Goal: Information Seeking & Learning: Learn about a topic

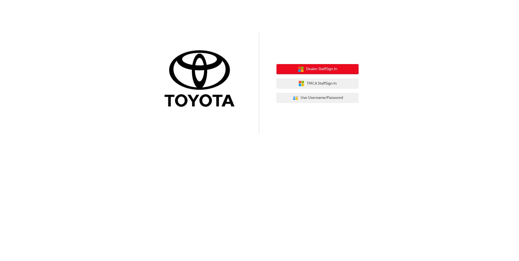
click at [326, 70] on span "Dealer Staff Sign In" at bounding box center [321, 69] width 31 height 6
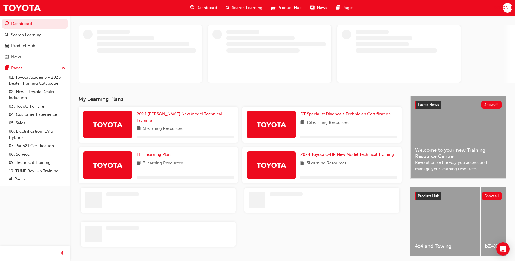
scroll to position [45, 0]
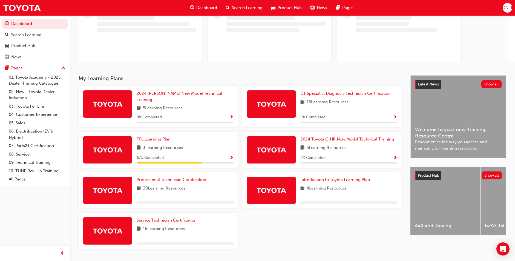
click at [179, 218] on span "Service Technician Certification" at bounding box center [167, 220] width 60 height 5
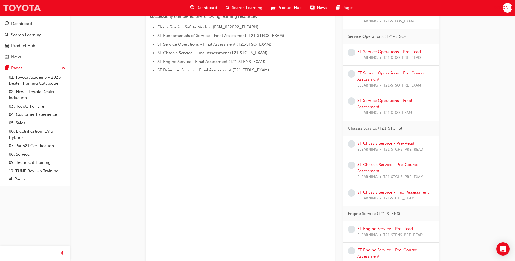
scroll to position [144, 0]
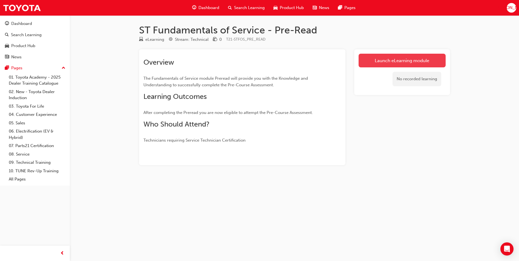
click at [361, 57] on link "Launch eLearning module" at bounding box center [401, 61] width 87 height 14
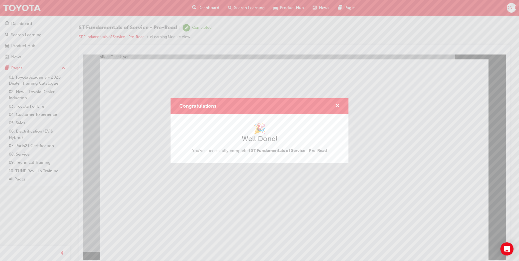
click at [340, 108] on div "Congratulations!" at bounding box center [259, 106] width 178 height 16
click at [340, 107] on div "Congratulations!" at bounding box center [259, 106] width 178 height 16
click at [339, 106] on span "cross-icon" at bounding box center [337, 106] width 4 height 5
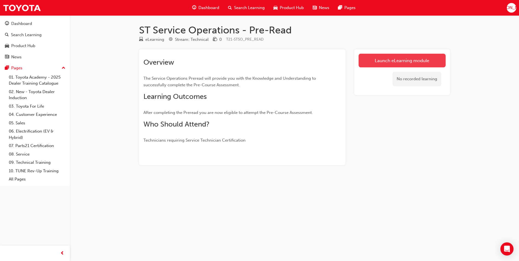
click at [379, 65] on link "Launch eLearning module" at bounding box center [401, 61] width 87 height 14
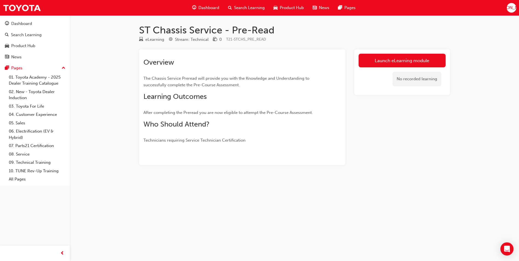
click at [391, 68] on div "No recorded learning" at bounding box center [401, 78] width 87 height 23
click at [391, 67] on div "No recorded learning" at bounding box center [401, 78] width 87 height 23
drag, startPoint x: 391, startPoint y: 67, endPoint x: 388, endPoint y: 65, distance: 4.1
click at [388, 65] on link "Launch eLearning module" at bounding box center [401, 61] width 87 height 14
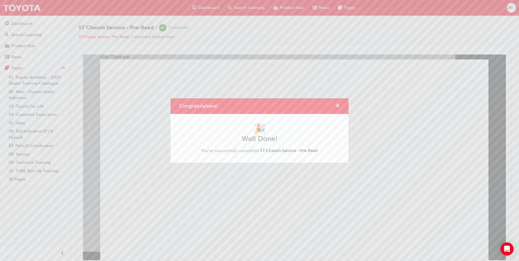
click at [245, 209] on div "Congratulations! 🎉 Well Done! You've successfully completed ST Chassis Service …" at bounding box center [259, 130] width 519 height 261
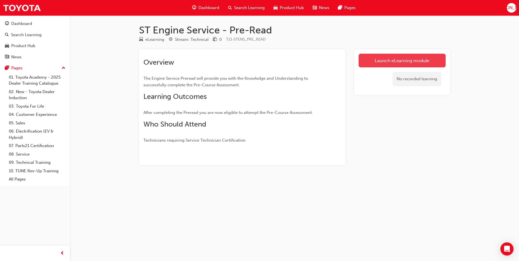
click at [407, 62] on link "Launch eLearning module" at bounding box center [401, 61] width 87 height 14
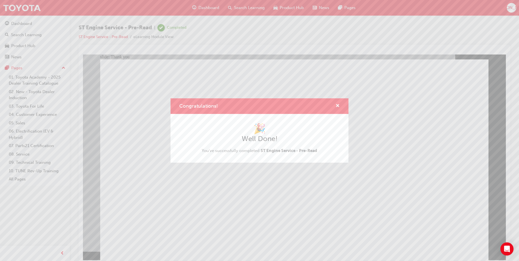
click at [208, 219] on div "Congratulations! 🎉 Well Done! You've successfully completed ST Engine Service -…" at bounding box center [259, 130] width 519 height 261
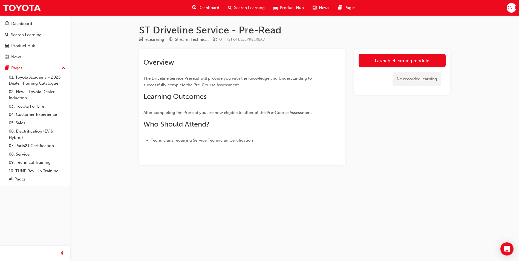
click at [427, 60] on link "Launch eLearning module" at bounding box center [401, 61] width 87 height 14
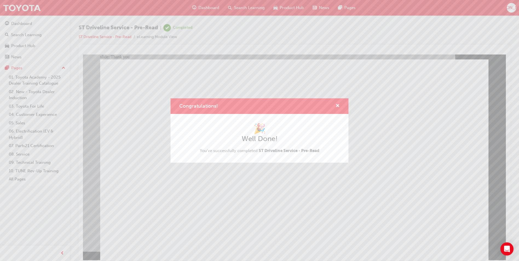
click at [202, 218] on div "Congratulations! 🎉 Well Done! You've successfully completed ST Driveline Servic…" at bounding box center [259, 130] width 519 height 261
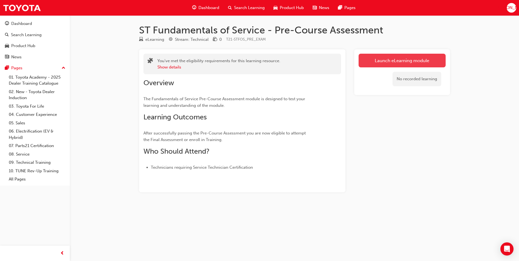
click at [375, 56] on link "Launch eLearning module" at bounding box center [401, 61] width 87 height 14
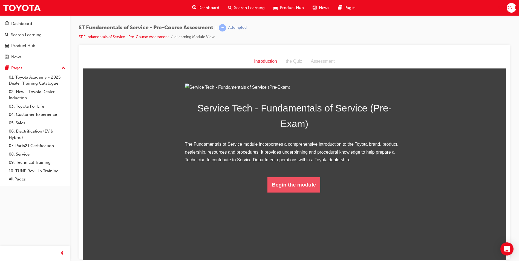
drag, startPoint x: 295, startPoint y: 241, endPoint x: 300, endPoint y: 260, distance: 20.4
click at [300, 260] on html "Introduction Introduction the Quiz Assessment Service Tech - Fundamentals of Se…" at bounding box center [294, 156] width 423 height 205
click at [339, 192] on div "Begin the module" at bounding box center [294, 184] width 193 height 15
click at [287, 192] on button "Begin the module" at bounding box center [293, 184] width 53 height 15
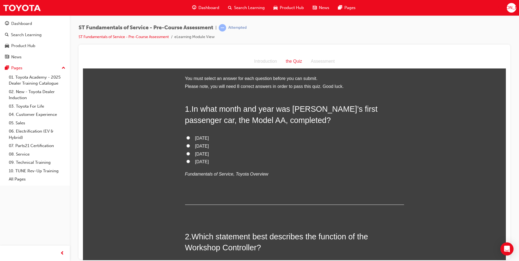
click at [187, 161] on input "June 1935" at bounding box center [188, 161] width 4 height 4
radio input "true"
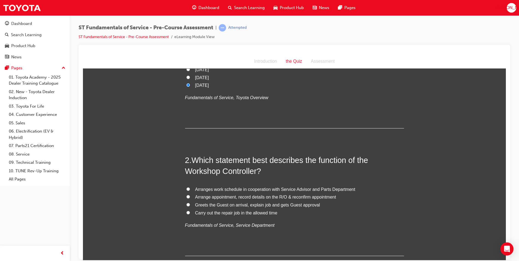
scroll to position [82, 0]
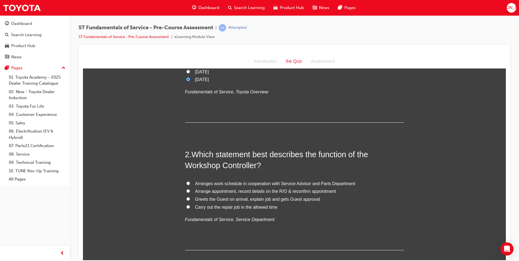
click at [186, 183] on input "Arranges work schedule in cooperation with Service Advisor and Parts Department" at bounding box center [188, 183] width 4 height 4
radio input "true"
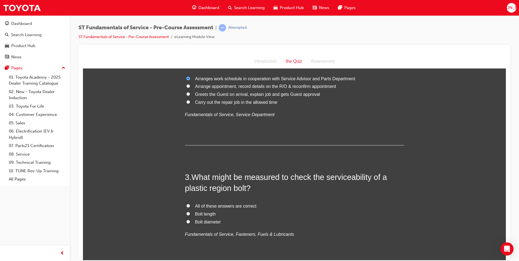
scroll to position [192, 0]
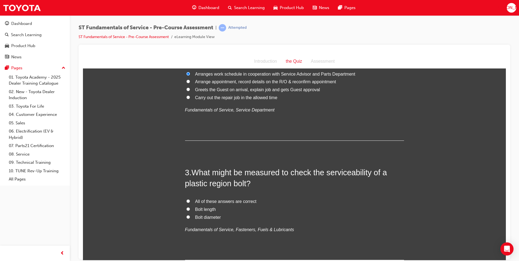
click at [186, 200] on input "All of these answers are correct" at bounding box center [188, 201] width 4 height 4
radio input "true"
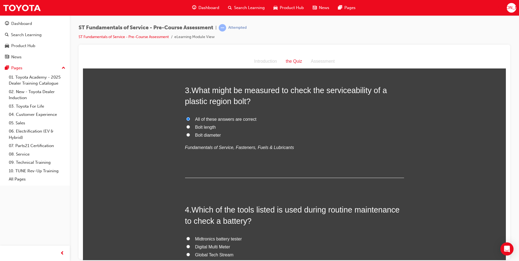
scroll to position [301, 0]
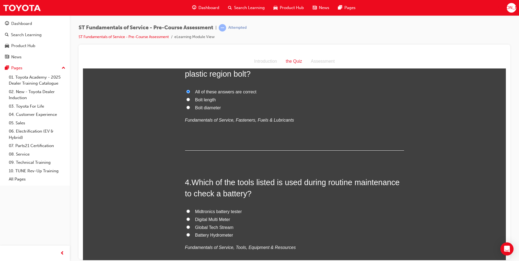
click at [186, 211] on input "Midtronics battery tester" at bounding box center [188, 211] width 4 height 4
radio input "true"
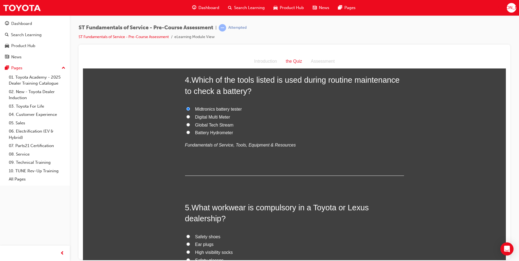
scroll to position [465, 0]
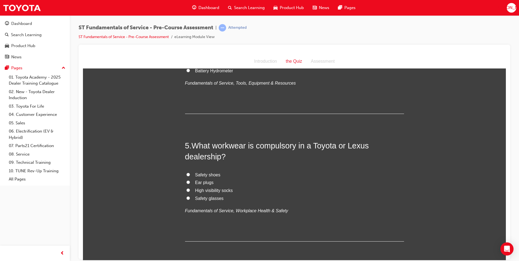
click at [187, 174] on input "Safety shoes" at bounding box center [188, 174] width 4 height 4
radio input "true"
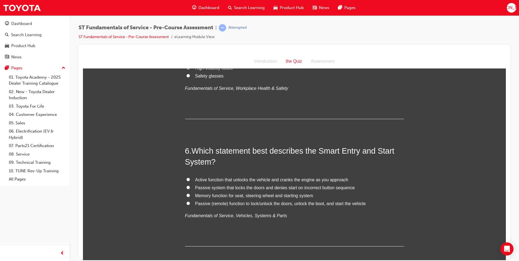
scroll to position [602, 0]
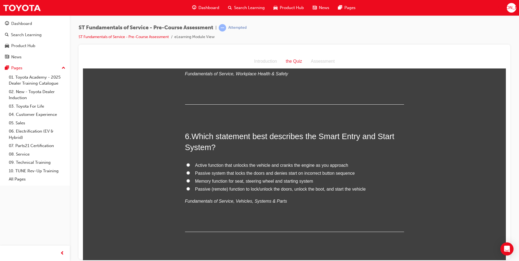
click at [186, 187] on input "Passive (remote) function to lock/unlock the doors, unlock the boot, and start …" at bounding box center [188, 189] width 4 height 4
radio input "true"
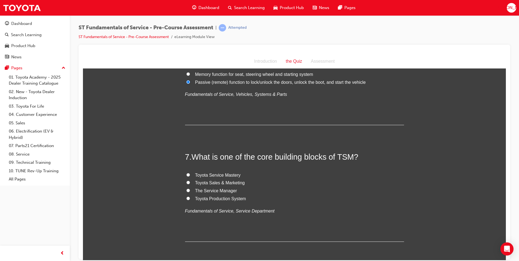
scroll to position [711, 0]
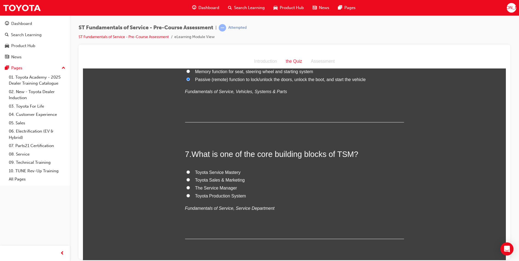
click at [186, 179] on input "Toyota Sales & Marketing" at bounding box center [188, 180] width 4 height 4
radio input "true"
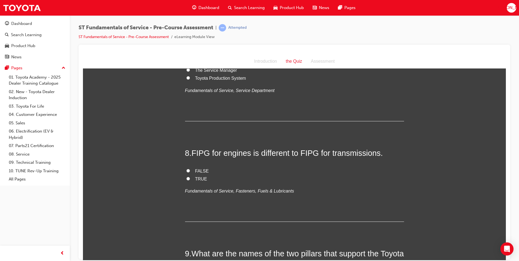
scroll to position [848, 0]
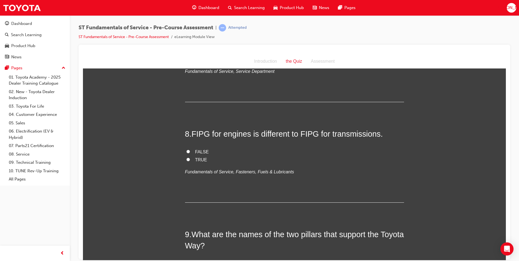
click at [186, 158] on input "TRUE" at bounding box center [188, 159] width 4 height 4
radio input "true"
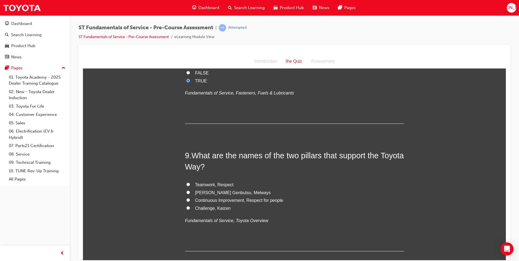
scroll to position [930, 0]
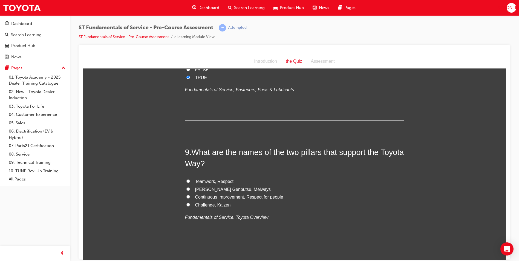
click at [189, 196] on label "Continuous Improvement, Respect for people" at bounding box center [294, 197] width 219 height 8
click at [189, 196] on input "Continuous Improvement, Respect for people" at bounding box center [188, 197] width 4 height 4
radio input "true"
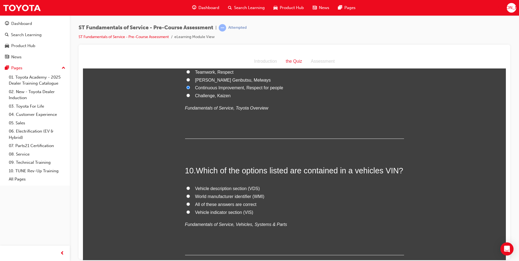
scroll to position [1040, 0]
click at [186, 196] on input "World manufacturer identifier (WMI)" at bounding box center [188, 196] width 4 height 4
radio input "true"
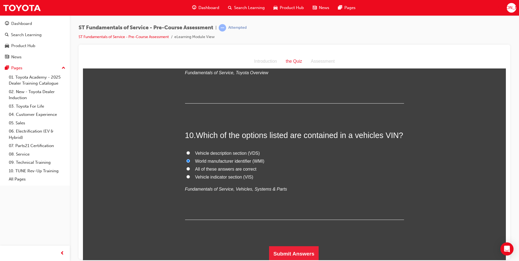
scroll to position [1076, 0]
click at [299, 247] on button "Submit Answers" at bounding box center [294, 252] width 50 height 15
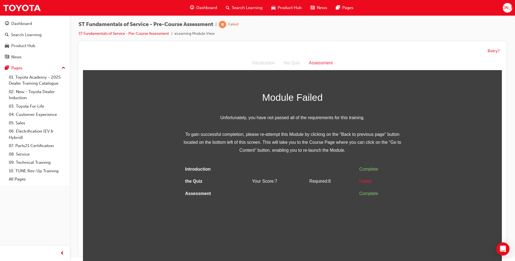
scroll to position [4, 0]
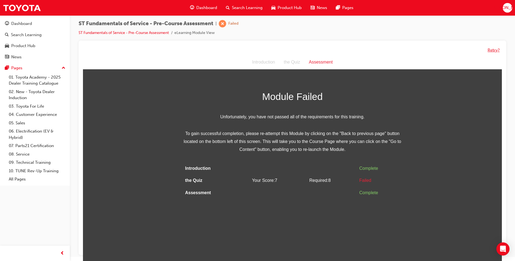
click at [494, 51] on button "Retry?" at bounding box center [493, 50] width 12 height 6
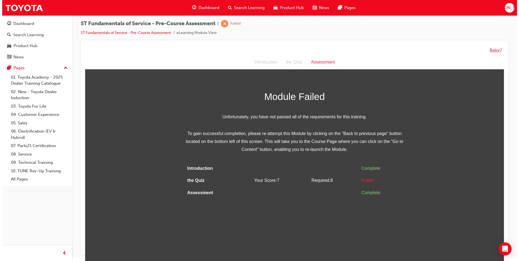
scroll to position [0, 0]
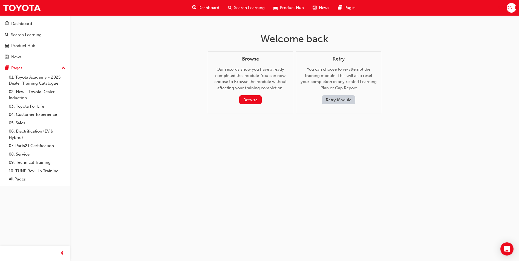
click at [339, 102] on button "Retry Module" at bounding box center [339, 99] width 34 height 9
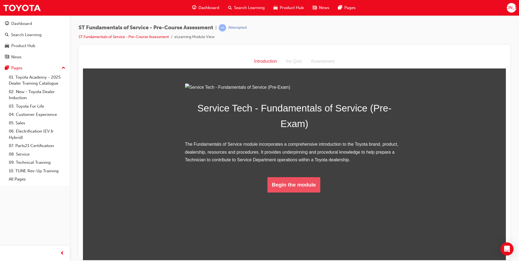
click at [295, 192] on button "Begin the module" at bounding box center [293, 184] width 53 height 15
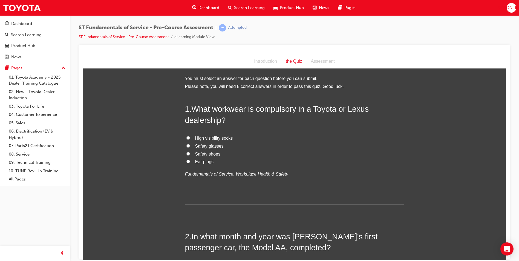
click at [186, 154] on input "Safety shoes" at bounding box center [188, 154] width 4 height 4
radio input "true"
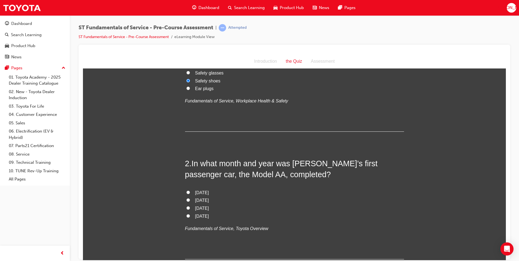
scroll to position [82, 0]
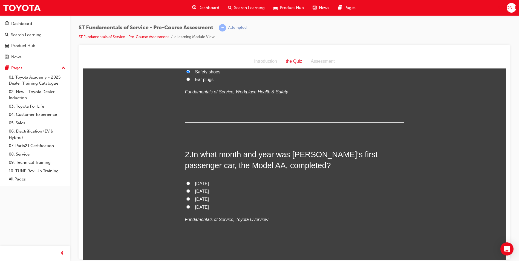
click at [186, 183] on input "April 1936" at bounding box center [188, 183] width 4 height 4
radio input "true"
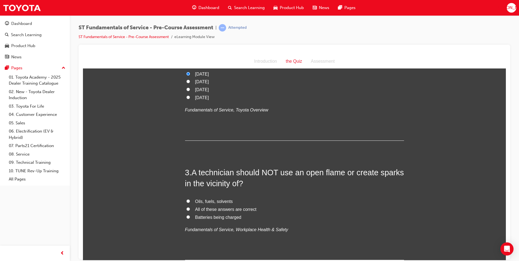
scroll to position [219, 0]
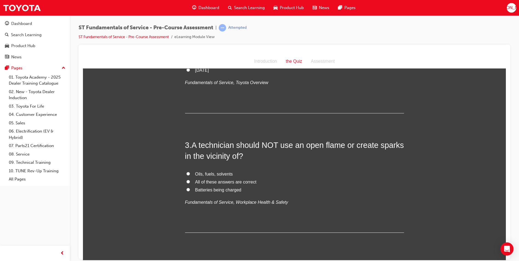
click at [187, 181] on input "All of these answers are correct" at bounding box center [188, 182] width 4 height 4
radio input "true"
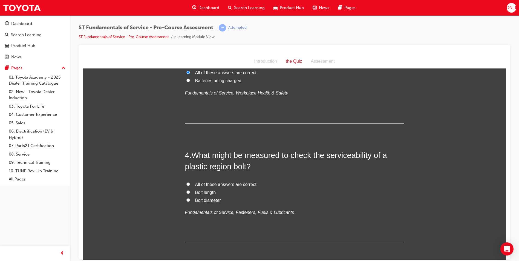
scroll to position [328, 0]
click at [186, 183] on input "All of these answers are correct" at bounding box center [188, 184] width 4 height 4
radio input "true"
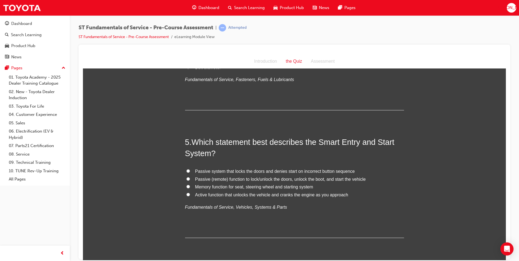
scroll to position [465, 0]
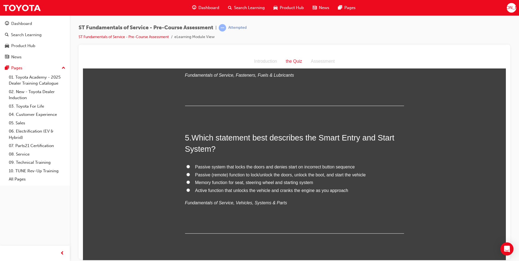
click at [186, 174] on input "Passive (remote) function to lock/unlock the doors, unlock the boot, and start …" at bounding box center [188, 174] width 4 height 4
radio input "true"
click at [186, 173] on input "Passive (remote) function to lock/unlock the doors, unlock the boot, and start …" at bounding box center [188, 174] width 4 height 4
click at [186, 189] on input "Active function that unlocks the vehicle and cranks the engine as you approach" at bounding box center [188, 190] width 4 height 4
radio input "true"
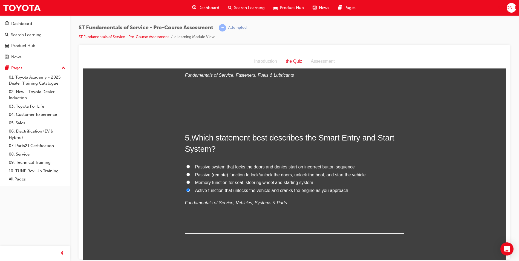
click at [186, 164] on input "Passive system that locks the doors and denies start on incorrect button sequen…" at bounding box center [188, 166] width 4 height 4
radio input "true"
click at [187, 173] on input "Passive (remote) function to lock/unlock the doors, unlock the boot, and start …" at bounding box center [188, 174] width 4 height 4
radio input "true"
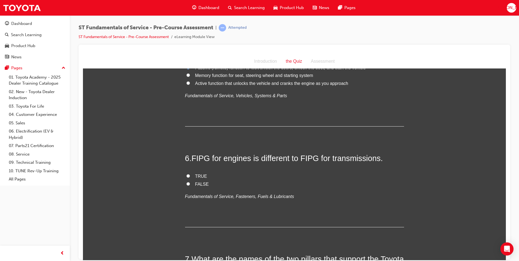
scroll to position [575, 0]
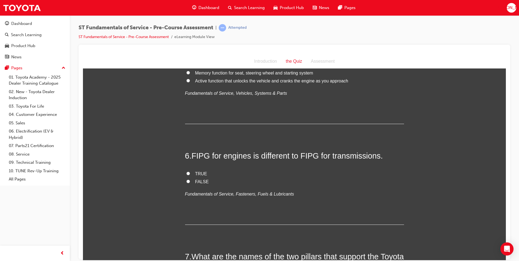
click at [187, 180] on input "FALSE" at bounding box center [188, 181] width 4 height 4
radio input "true"
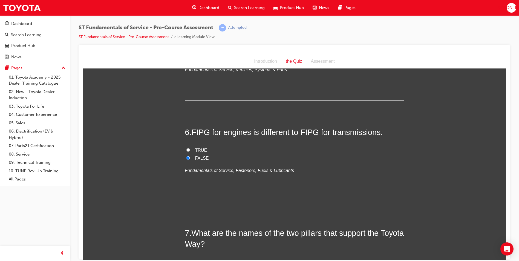
scroll to position [657, 0]
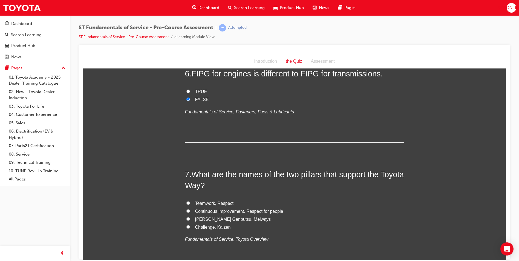
click at [186, 209] on input "Continuous Improvement, Respect for people" at bounding box center [188, 211] width 4 height 4
radio input "true"
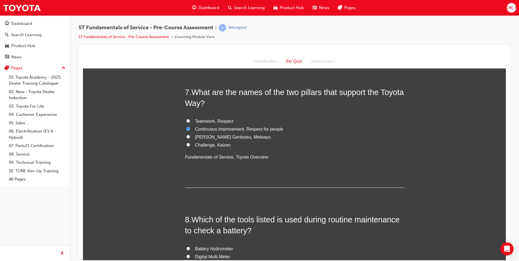
scroll to position [766, 0]
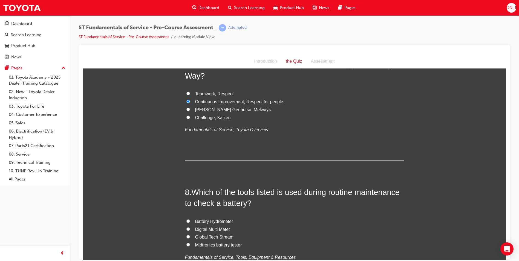
click at [186, 244] on input "Midtronics battery tester" at bounding box center [188, 244] width 4 height 4
radio input "true"
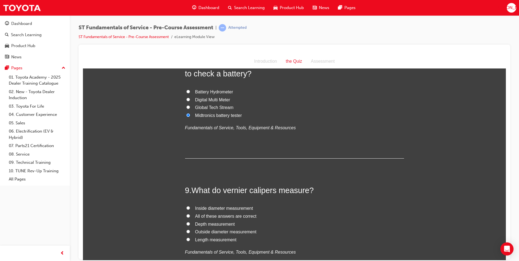
scroll to position [903, 0]
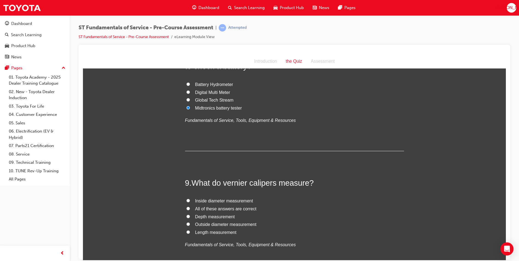
click at [186, 207] on input "All of these answers are correct" at bounding box center [188, 208] width 4 height 4
radio input "true"
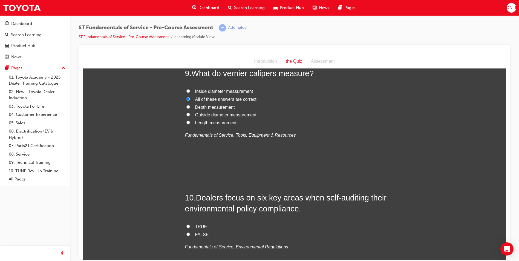
scroll to position [1040, 0]
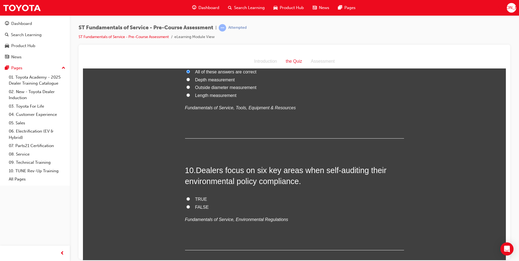
click at [186, 199] on input "TRUE" at bounding box center [188, 199] width 4 height 4
radio input "true"
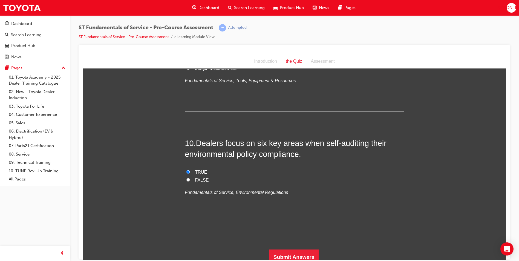
scroll to position [1071, 0]
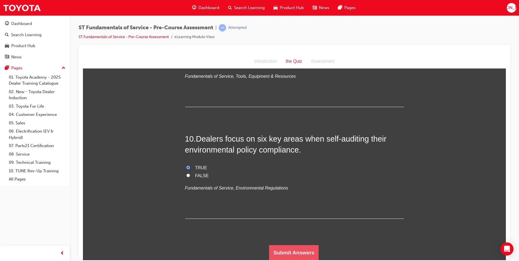
click at [290, 252] on button "Submit Answers" at bounding box center [294, 252] width 50 height 15
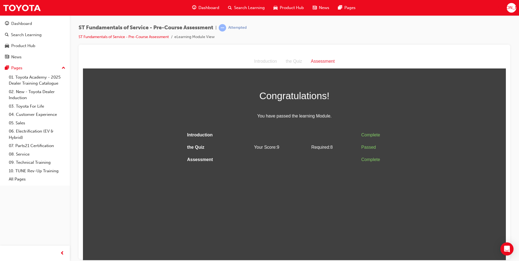
scroll to position [0, 0]
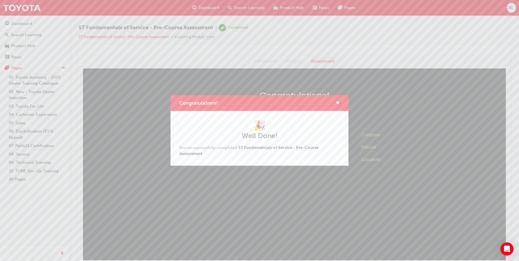
click at [341, 105] on div "Congratulations!" at bounding box center [259, 103] width 178 height 16
click at [339, 103] on span "cross-icon" at bounding box center [337, 103] width 4 height 5
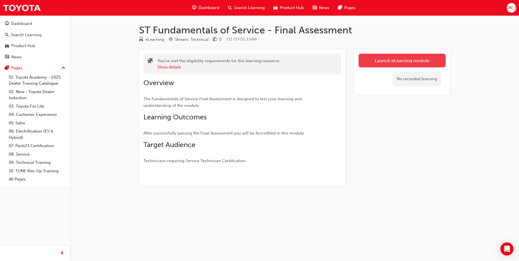
click at [381, 65] on link "Launch eLearning module" at bounding box center [401, 61] width 87 height 14
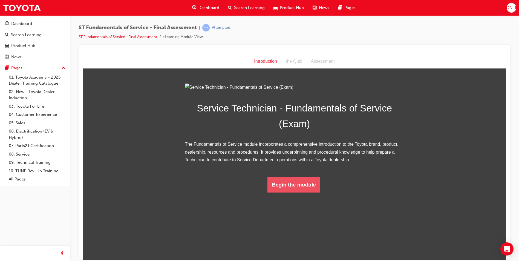
click at [288, 192] on button "Begin the module" at bounding box center [293, 184] width 53 height 15
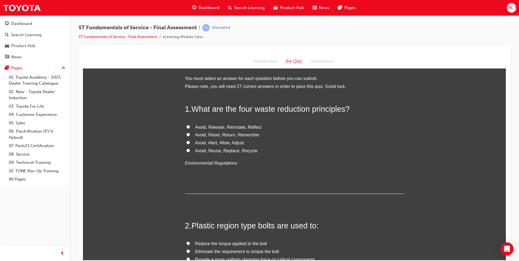
click at [186, 150] on input "Avoid, Reuse, Replace, Recycle" at bounding box center [188, 150] width 4 height 4
radio input "true"
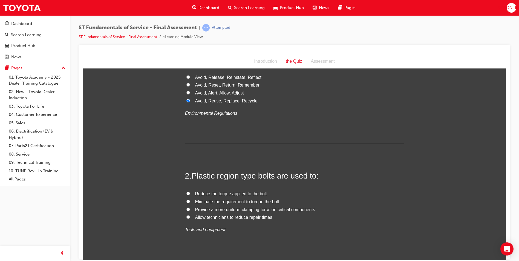
scroll to position [55, 0]
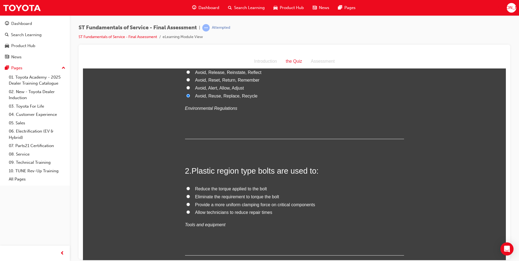
click at [186, 204] on input "Provide a more uniform clamping force on critical components" at bounding box center [188, 204] width 4 height 4
radio input "true"
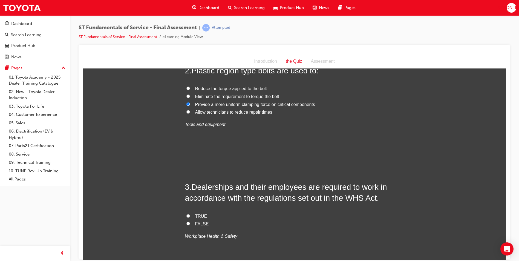
scroll to position [164, 0]
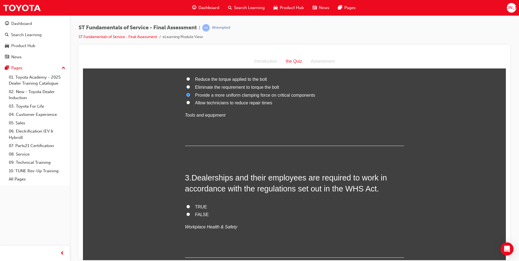
click at [186, 205] on input "TRUE" at bounding box center [188, 206] width 4 height 4
radio input "true"
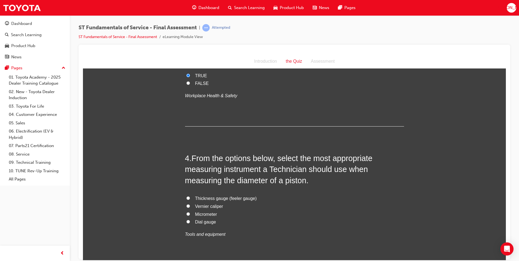
scroll to position [301, 0]
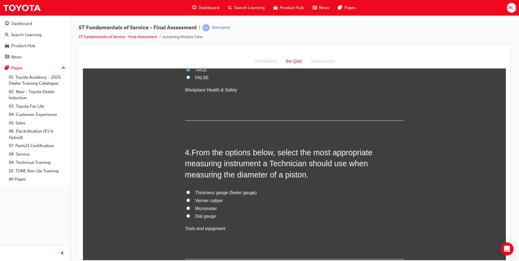
click at [186, 207] on input "Micrometer" at bounding box center [188, 208] width 4 height 4
radio input "true"
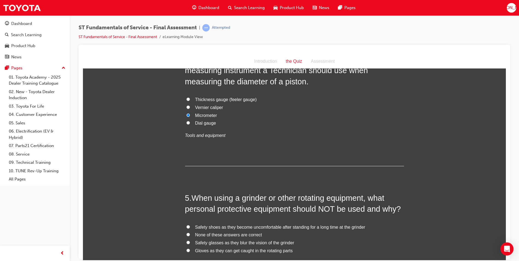
scroll to position [410, 0]
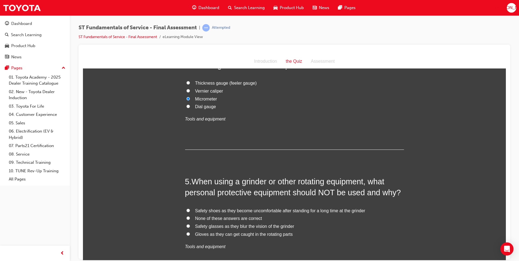
click at [186, 234] on input "Gloves as they can get caught in the rotating parts" at bounding box center [188, 234] width 4 height 4
radio input "true"
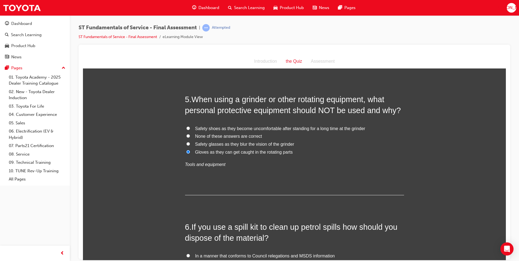
scroll to position [520, 0]
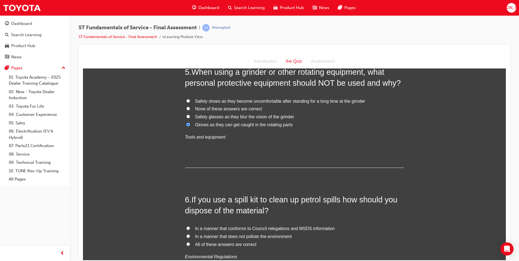
click at [186, 243] on input "All of these answers are correct" at bounding box center [188, 244] width 4 height 4
radio input "true"
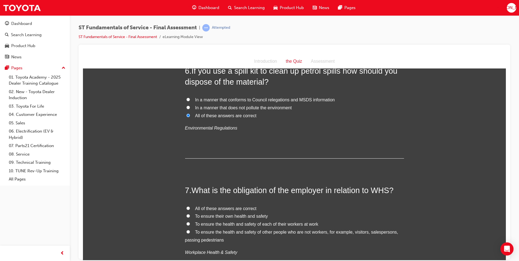
scroll to position [657, 0]
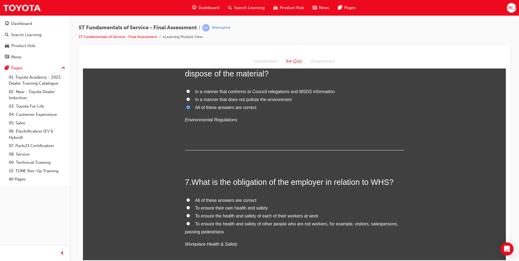
click at [186, 200] on input "All of these answers are correct" at bounding box center [188, 200] width 4 height 4
radio input "true"
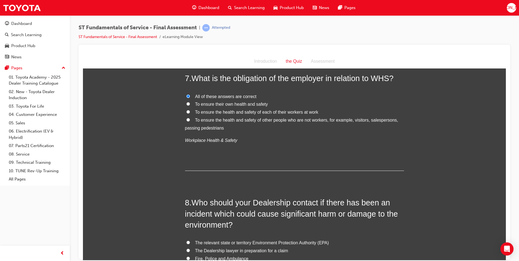
scroll to position [794, 0]
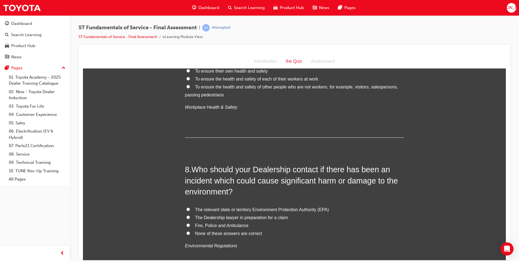
click at [186, 209] on input "The relevant state or territory Environment Protection Authority (EPA)" at bounding box center [188, 209] width 4 height 4
radio input "true"
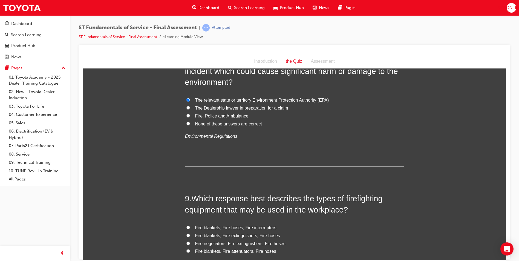
scroll to position [930, 0]
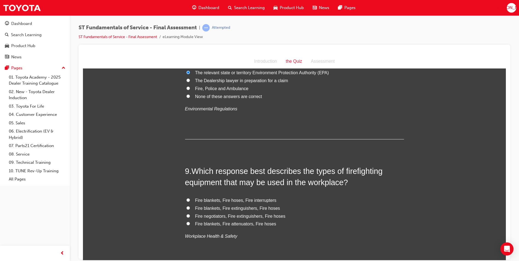
click at [186, 208] on input "Fire blankets, Fire extinguishers, Fire hoses" at bounding box center [188, 208] width 4 height 4
radio input "true"
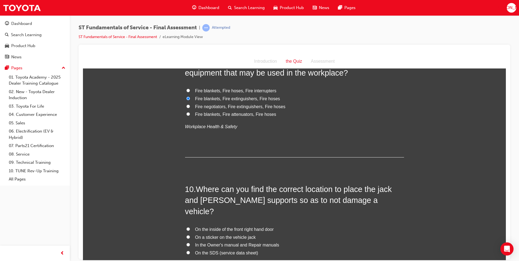
scroll to position [1067, 0]
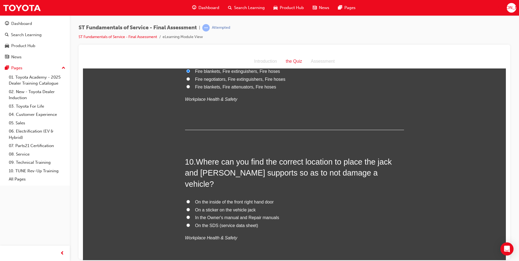
click at [186, 215] on input "In the Owner's manual and Repair manuals" at bounding box center [188, 217] width 4 height 4
radio input "true"
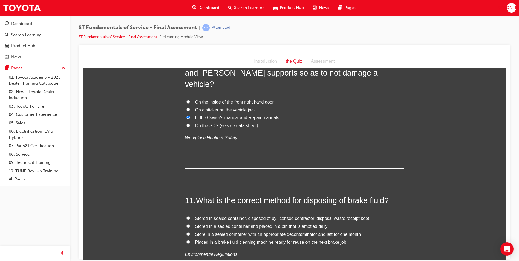
scroll to position [1177, 0]
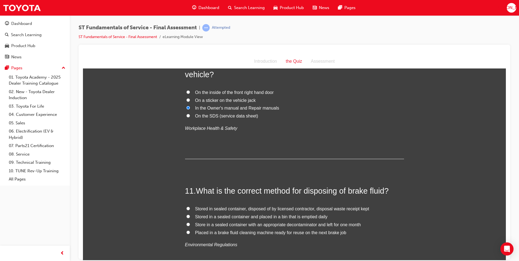
click at [187, 206] on input "Stored in sealed container, disposed of by licensed contractor, disposal waste …" at bounding box center [188, 208] width 4 height 4
radio input "true"
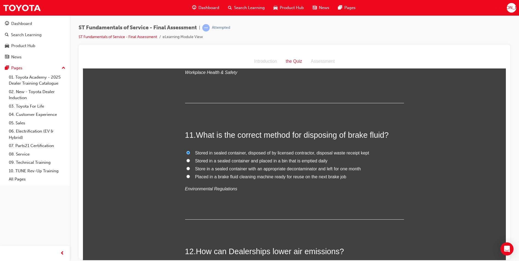
scroll to position [1313, 0]
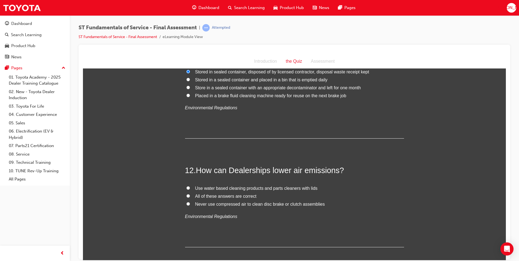
click at [186, 194] on input "All of these answers are correct" at bounding box center [188, 196] width 4 height 4
radio input "true"
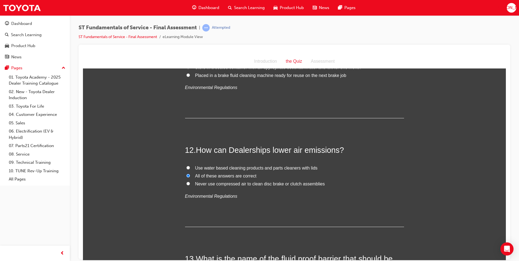
scroll to position [1396, 0]
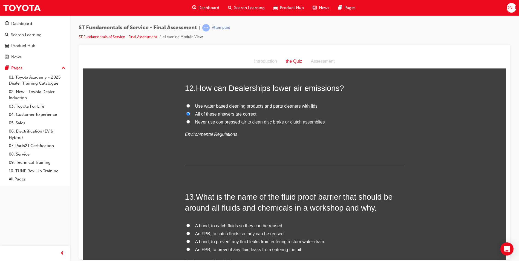
click at [255, 247] on span "An FPB, to prevent any fluid leaks from entering the pit." at bounding box center [248, 249] width 107 height 5
click at [190, 247] on input "An FPB, to prevent any fluid leaks from entering the pit." at bounding box center [188, 249] width 4 height 4
radio input "true"
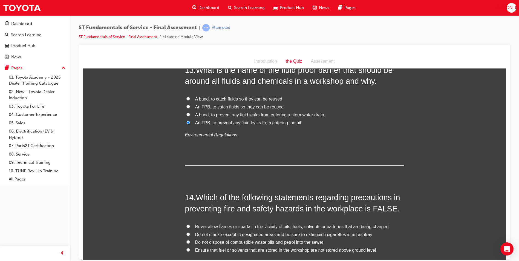
scroll to position [1532, 0]
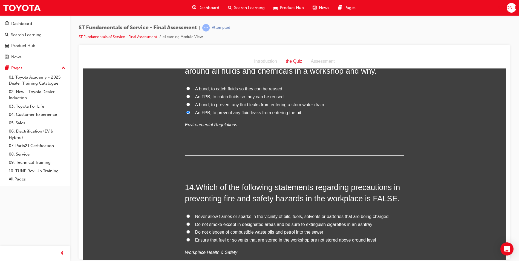
click at [186, 238] on input "Ensure that fuel or solvents that are stored in the workshop are not stored abo…" at bounding box center [188, 240] width 4 height 4
radio input "true"
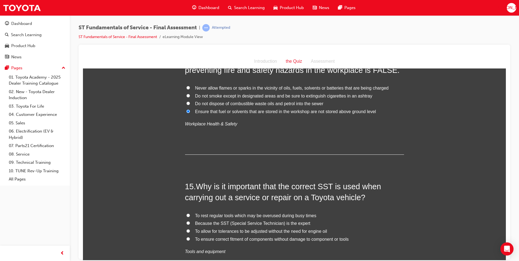
scroll to position [1697, 0]
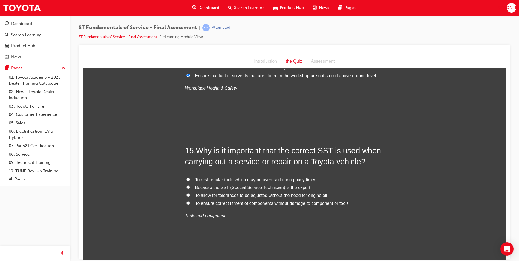
click at [186, 201] on input "To ensure correct fitment of components without damage to component or tools" at bounding box center [188, 203] width 4 height 4
radio input "true"
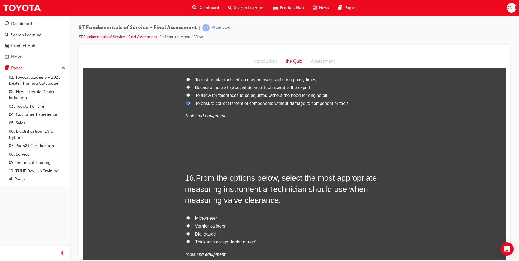
scroll to position [1806, 0]
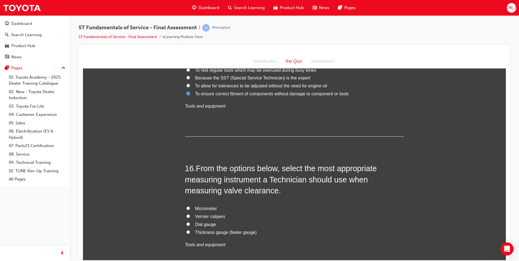
click at [186, 230] on input "Thickness gauge (feeler gauge)" at bounding box center [188, 232] width 4 height 4
radio input "true"
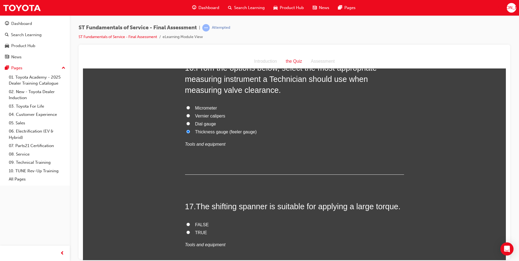
scroll to position [1943, 0]
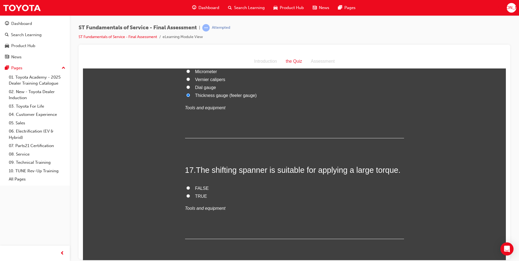
click at [186, 186] on input "FALSE" at bounding box center [188, 188] width 4 height 4
radio input "true"
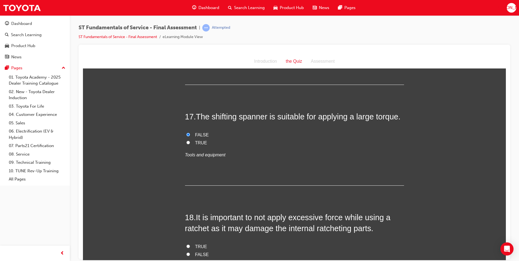
scroll to position [1997, 0]
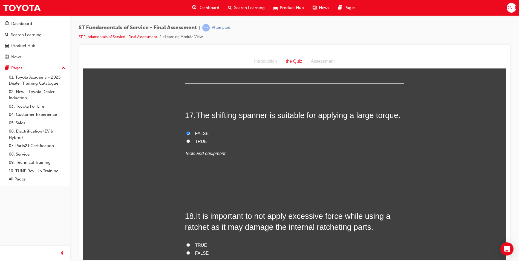
click at [187, 243] on input "TRUE" at bounding box center [188, 245] width 4 height 4
radio input "true"
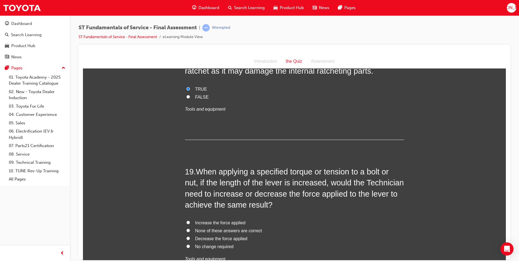
scroll to position [2162, 0]
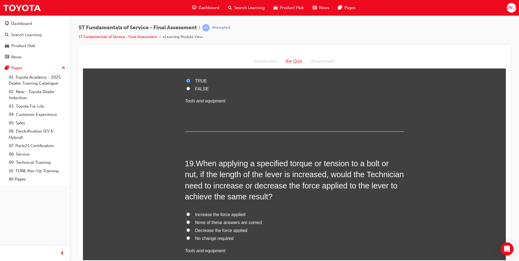
click at [186, 220] on input "None of these answers are correct" at bounding box center [188, 222] width 4 height 4
radio input "true"
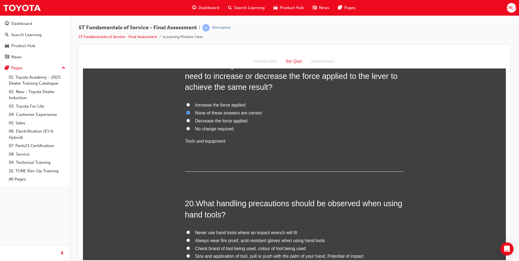
scroll to position [2298, 0]
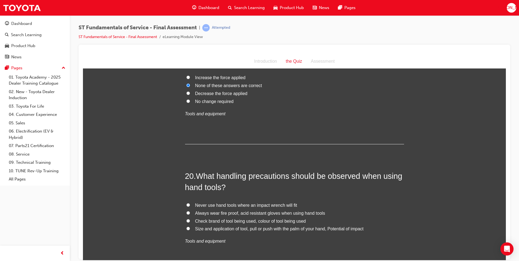
click at [187, 226] on input "Size and application of tool, pull or push with the palm of your hand, Potentia…" at bounding box center [188, 228] width 4 height 4
radio input "true"
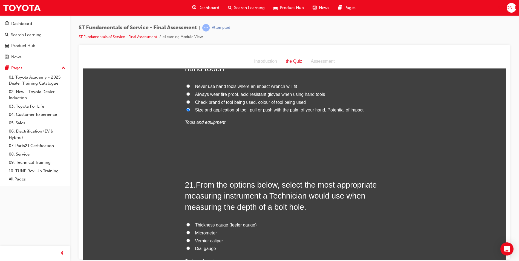
scroll to position [2435, 0]
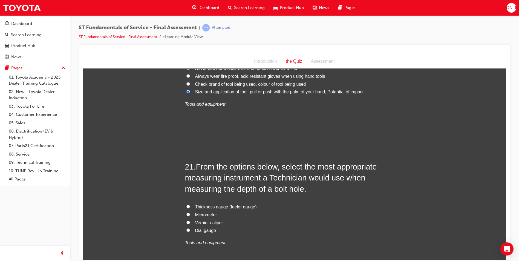
click at [186, 220] on input "Vernier caliper" at bounding box center [188, 222] width 4 height 4
radio input "true"
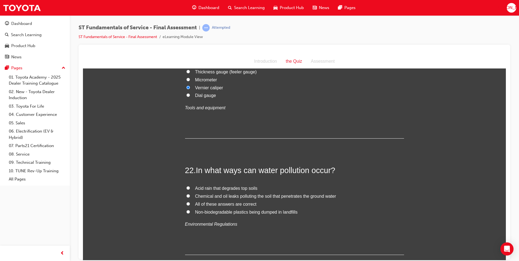
scroll to position [2572, 0]
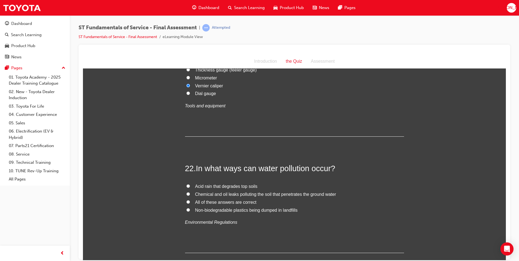
click at [186, 200] on input "All of these answers are correct" at bounding box center [188, 202] width 4 height 4
radio input "true"
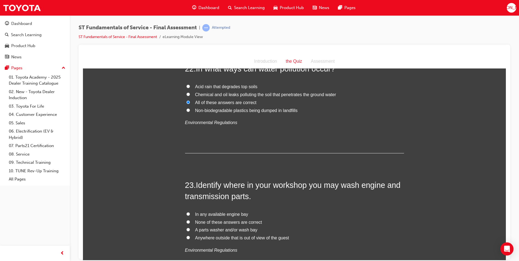
scroll to position [2682, 0]
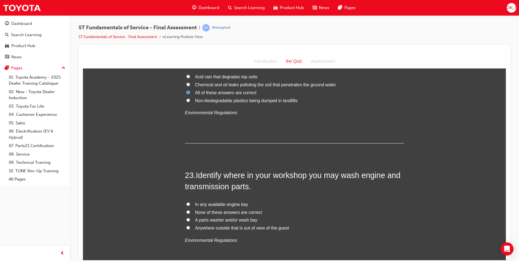
click at [186, 218] on input "A parts washer and/or wash bay" at bounding box center [188, 220] width 4 height 4
radio input "true"
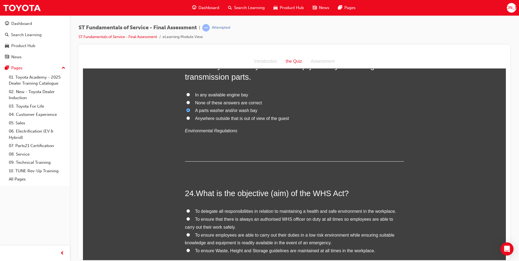
scroll to position [2818, 0]
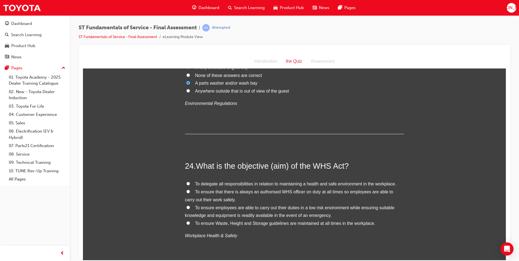
drag, startPoint x: 253, startPoint y: 173, endPoint x: 430, endPoint y: 102, distance: 190.6
click at [186, 205] on input "To ensure employees are able to carry out their duties in a low risk environmen…" at bounding box center [188, 207] width 4 height 4
radio input "true"
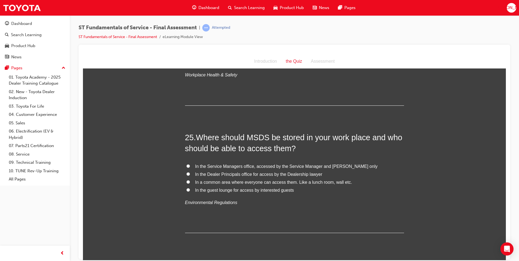
scroll to position [2983, 0]
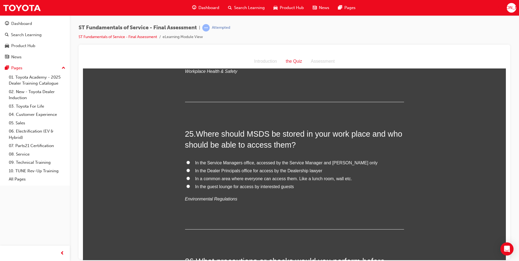
click at [186, 176] on input "In a common area where everyone can access them. Like a lunch room, wall etc." at bounding box center [188, 178] width 4 height 4
radio input "true"
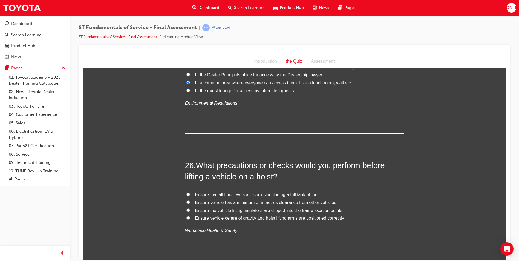
scroll to position [3092, 0]
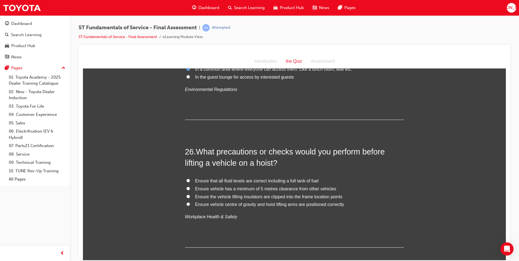
click at [186, 202] on input "Ensure vehicle centre of gravity and hoist lifting arms are positioned correctly" at bounding box center [188, 204] width 4 height 4
radio input "true"
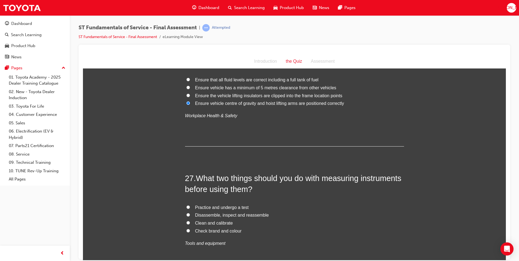
scroll to position [3201, 0]
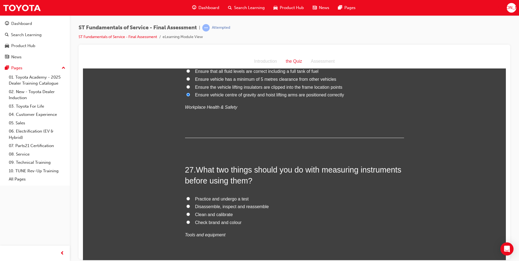
click at [186, 212] on input "Clean and calibrate" at bounding box center [188, 214] width 4 height 4
radio input "true"
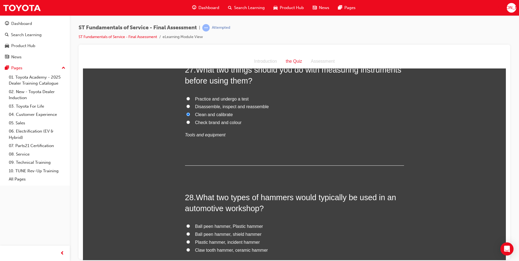
scroll to position [3311, 0]
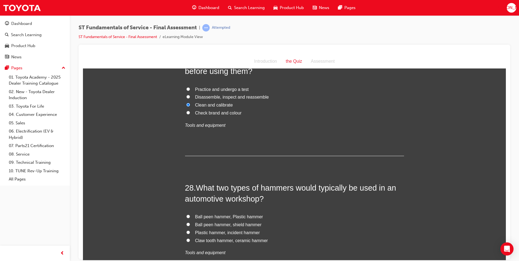
click at [186, 214] on input "Ball peen hammer, Plastic hammer" at bounding box center [188, 216] width 4 height 4
radio input "true"
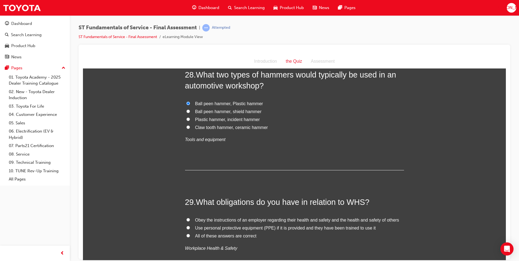
scroll to position [3448, 0]
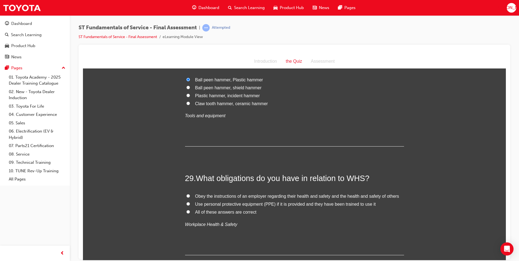
click at [186, 210] on input "All of these answers are correct" at bounding box center [188, 212] width 4 height 4
radio input "true"
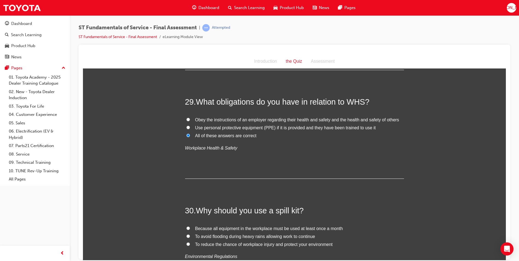
scroll to position [3585, 0]
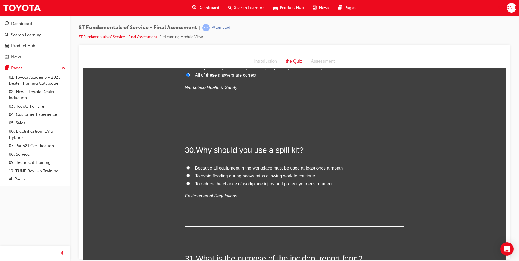
click at [186, 181] on input "To reduce the chance of workplace injury and protect your environment" at bounding box center [188, 183] width 4 height 4
radio input "true"
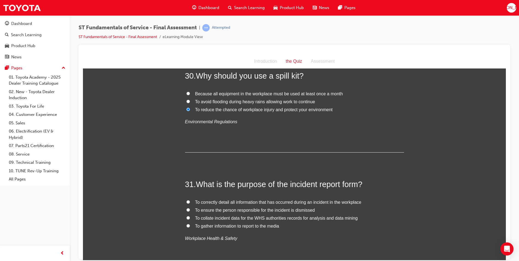
scroll to position [3667, 0]
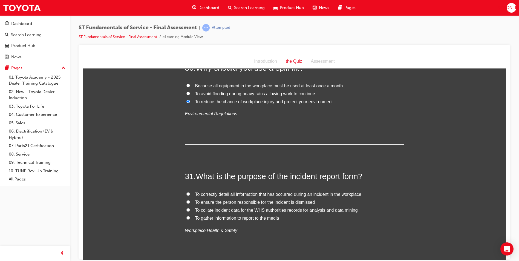
click at [187, 192] on input "To correctly detail all information that has occurred during an incident in the…" at bounding box center [188, 194] width 4 height 4
radio input "true"
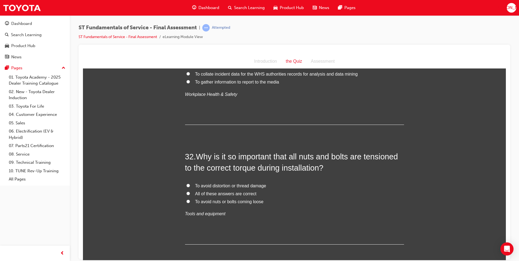
scroll to position [3803, 0]
click at [186, 190] on input "All of these answers are correct" at bounding box center [188, 192] width 4 height 4
radio input "true"
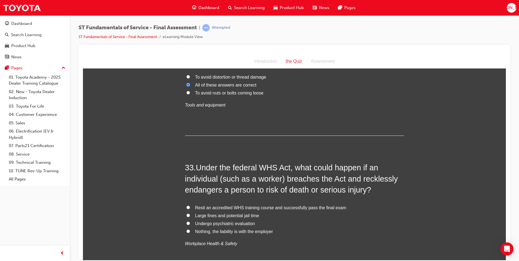
scroll to position [3913, 0]
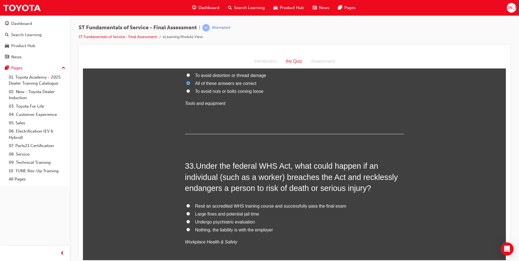
click at [186, 212] on input "Large fines and potential jail time" at bounding box center [188, 214] width 4 height 4
radio input "true"
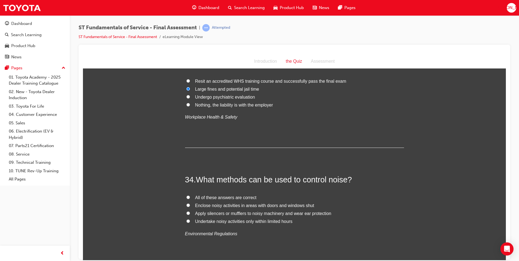
scroll to position [4050, 0]
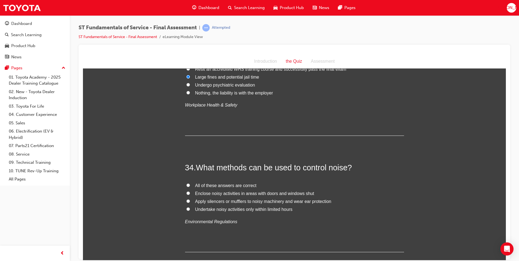
click at [187, 183] on input "All of these answers are correct" at bounding box center [188, 185] width 4 height 4
radio input "true"
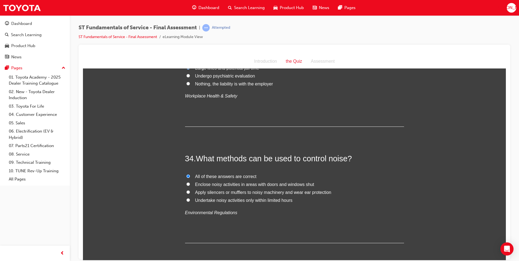
scroll to position [4072, 0]
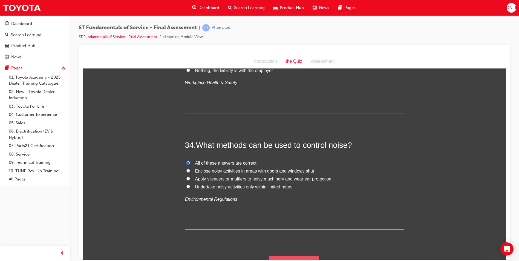
click at [291, 256] on button "Submit Answers" at bounding box center [294, 263] width 50 height 15
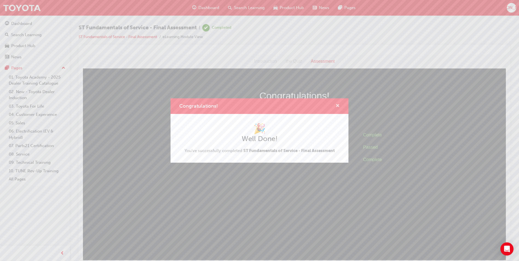
click at [338, 108] on span "cross-icon" at bounding box center [337, 106] width 4 height 5
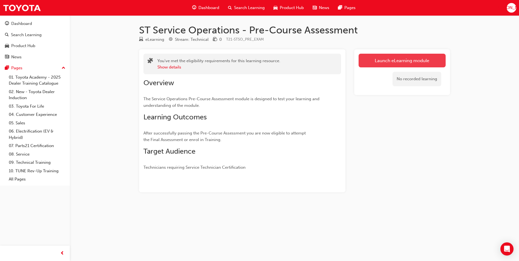
click at [369, 64] on link "Launch eLearning module" at bounding box center [401, 61] width 87 height 14
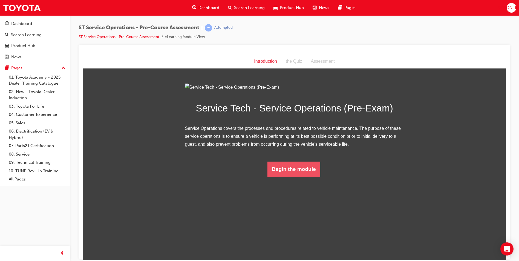
click at [290, 176] on button "Begin the module" at bounding box center [293, 168] width 53 height 15
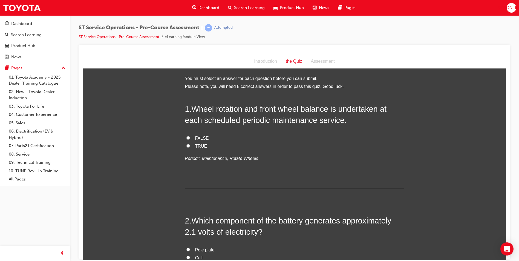
click at [186, 145] on input "TRUE" at bounding box center [188, 146] width 4 height 4
radio input "true"
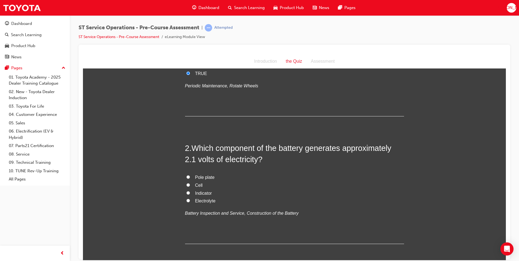
scroll to position [82, 0]
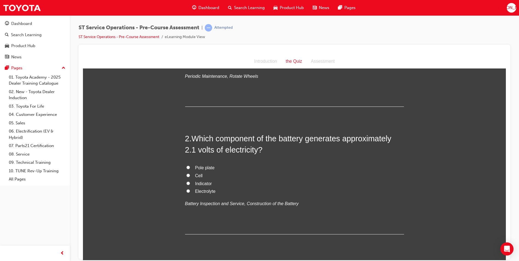
click at [186, 183] on input "Indicator" at bounding box center [188, 183] width 4 height 4
radio input "true"
click at [186, 182] on input "Indicator" at bounding box center [188, 183] width 4 height 4
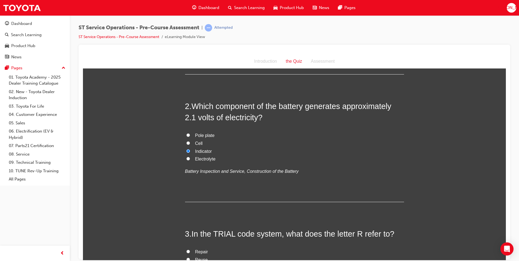
scroll to position [109, 0]
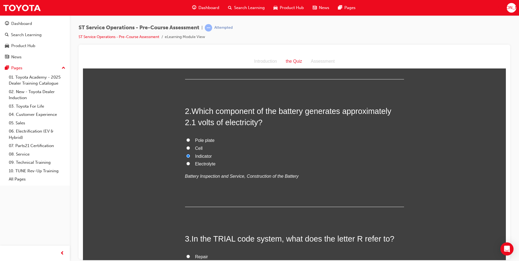
click at [186, 146] on input "Cell" at bounding box center [188, 148] width 4 height 4
radio input "true"
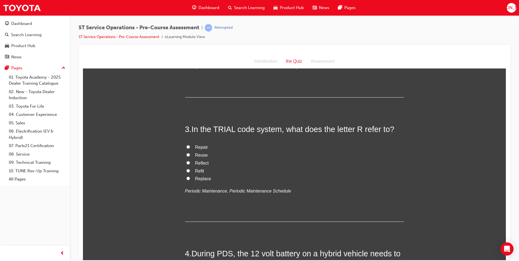
scroll to position [192, 0]
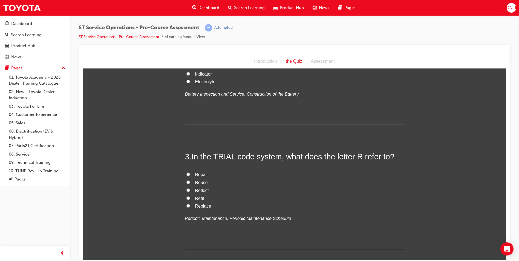
click at [186, 204] on input "Replace" at bounding box center [188, 206] width 4 height 4
radio input "true"
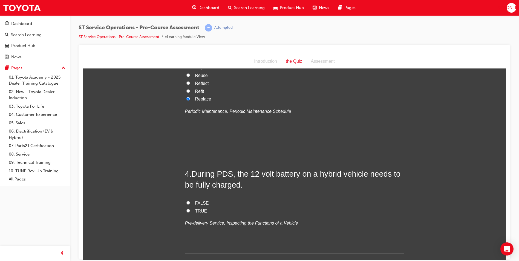
scroll to position [301, 0]
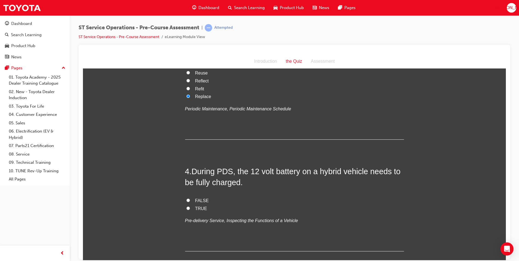
click at [186, 208] on input "TRUE" at bounding box center [188, 208] width 4 height 4
radio input "true"
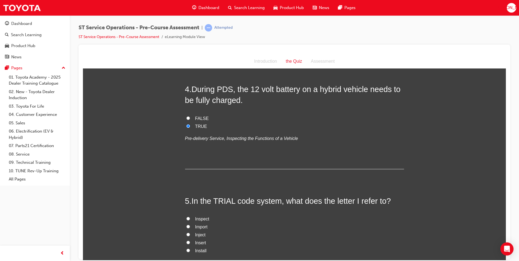
scroll to position [410, 0]
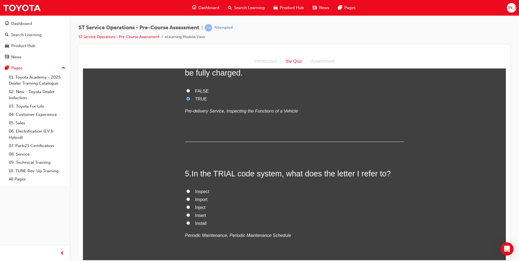
click at [186, 190] on input "Inspect" at bounding box center [188, 191] width 4 height 4
radio input "true"
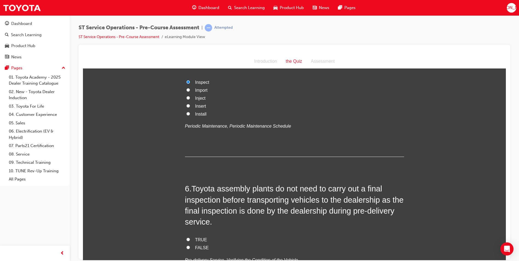
scroll to position [520, 0]
click at [186, 245] on input "FALSE" at bounding box center [188, 247] width 4 height 4
radio input "true"
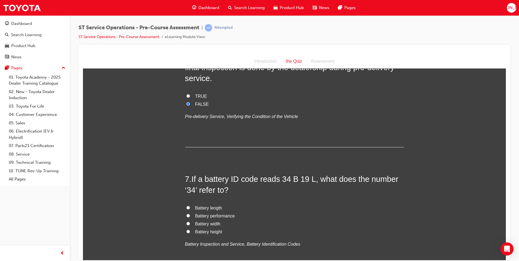
scroll to position [684, 0]
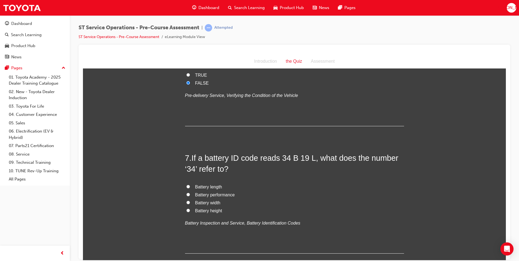
click at [186, 186] on input "Battery length" at bounding box center [188, 186] width 4 height 4
radio input "true"
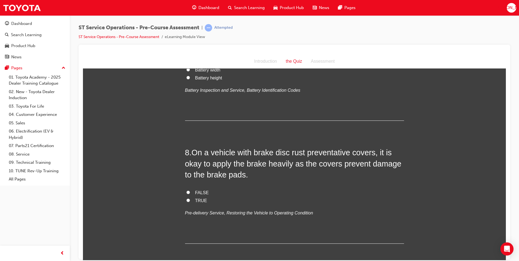
scroll to position [821, 0]
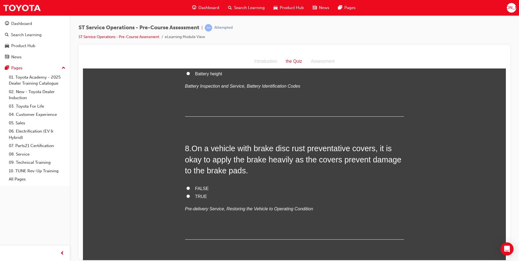
click at [186, 187] on input "FALSE" at bounding box center [188, 188] width 4 height 4
radio input "true"
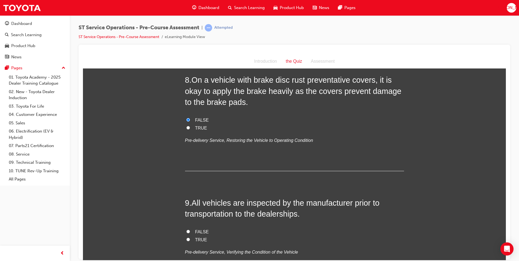
scroll to position [930, 0]
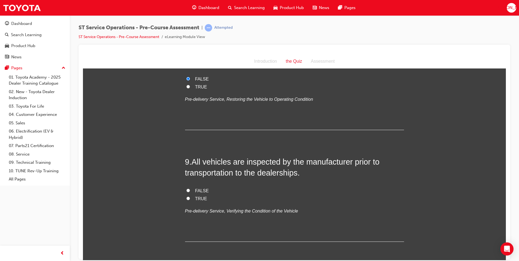
click at [186, 199] on input "TRUE" at bounding box center [188, 198] width 4 height 4
radio input "true"
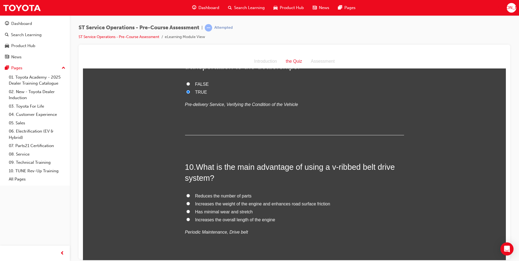
scroll to position [1040, 0]
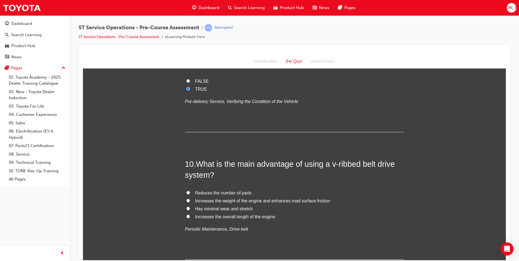
click at [186, 208] on input "Has minimal wear and stretch" at bounding box center [188, 208] width 4 height 4
radio input "true"
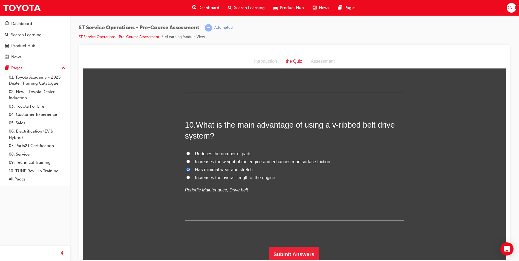
scroll to position [1081, 0]
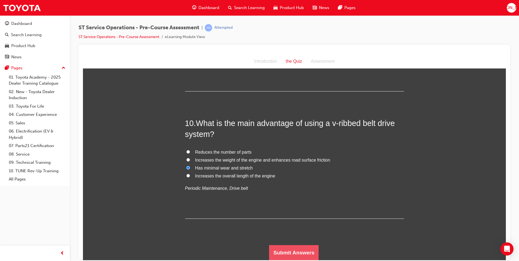
click at [290, 250] on button "Submit Answers" at bounding box center [294, 252] width 50 height 15
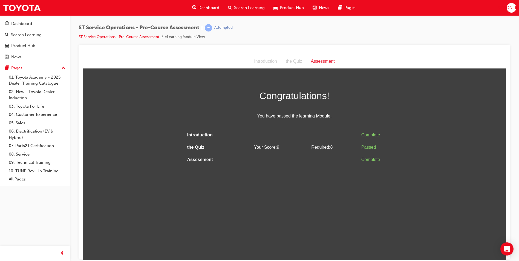
scroll to position [0, 0]
